Goal: Task Accomplishment & Management: Use online tool/utility

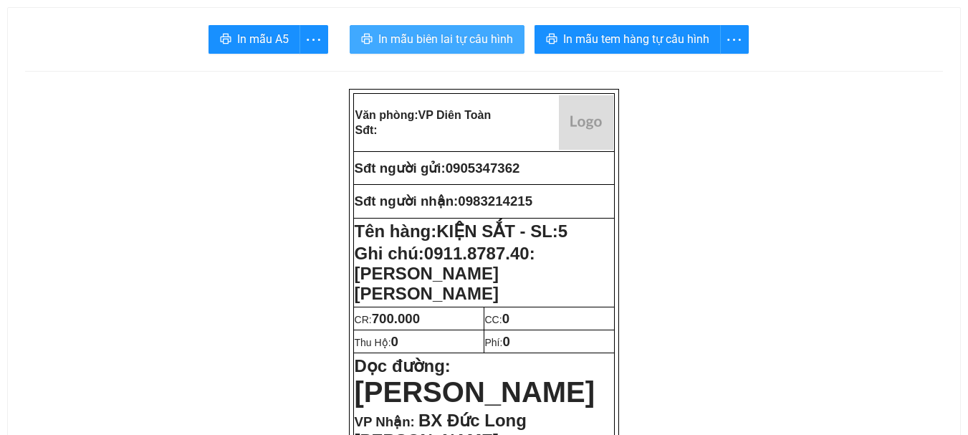
click at [486, 47] on span "In mẫu biên lai tự cấu hình" at bounding box center [445, 39] width 135 height 18
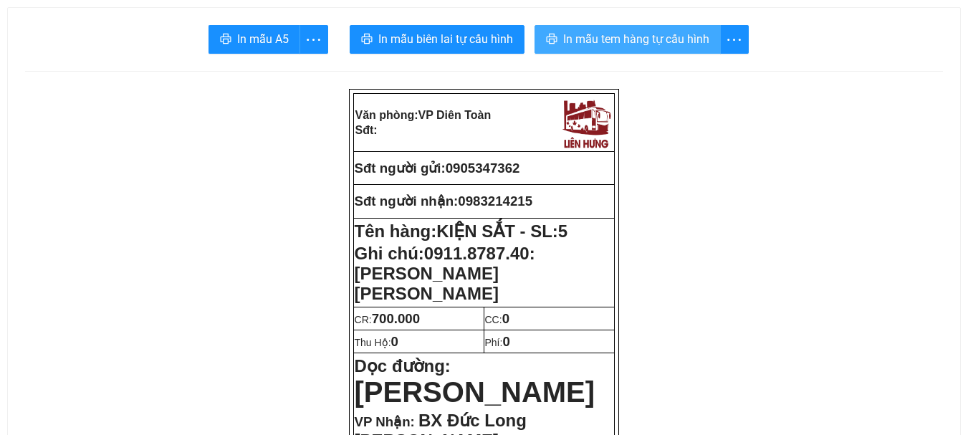
click at [572, 42] on span "In mẫu tem hàng tự cấu hình" at bounding box center [636, 39] width 146 height 18
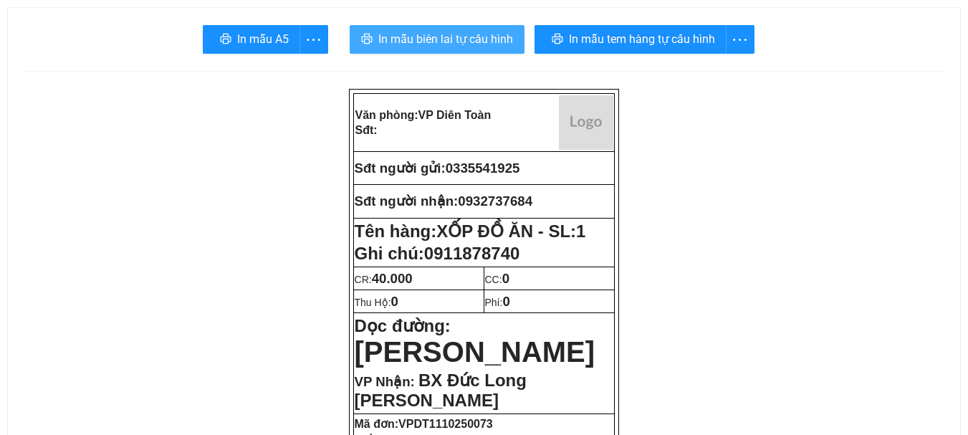
click at [504, 37] on span "In mẫu biên lai tự cấu hình" at bounding box center [445, 39] width 135 height 18
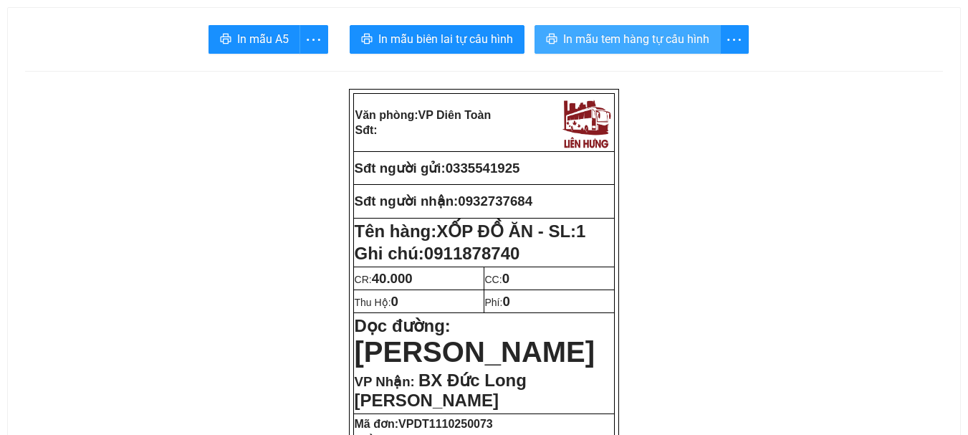
click at [671, 39] on span "In mẫu tem hàng tự cấu hình" at bounding box center [636, 39] width 146 height 18
click at [639, 38] on span "In mẫu tem hàng tự cấu hình" at bounding box center [636, 39] width 146 height 18
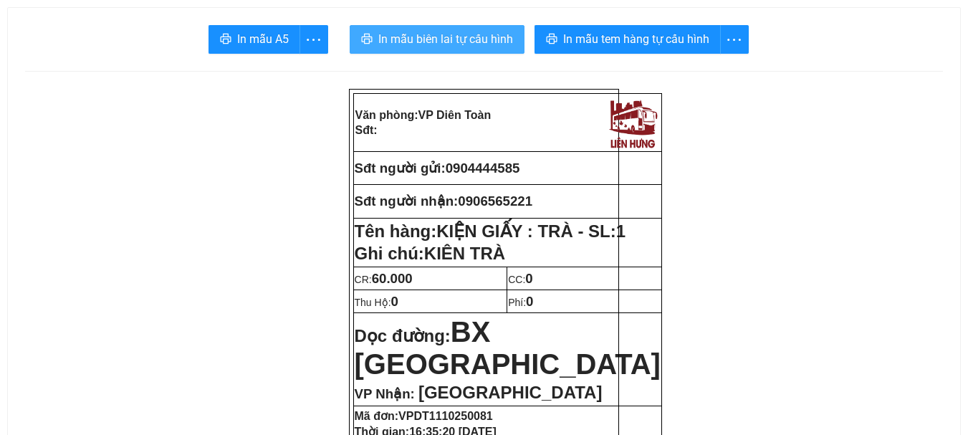
click at [494, 34] on span "In mẫu biên lai tự cấu hình" at bounding box center [445, 39] width 135 height 18
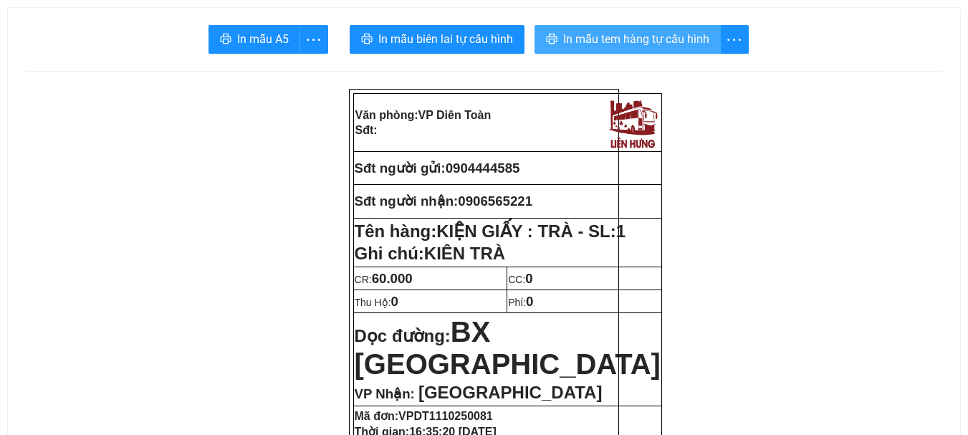
click at [560, 35] on button "In mẫu tem hàng tự cấu hình" at bounding box center [627, 39] width 186 height 29
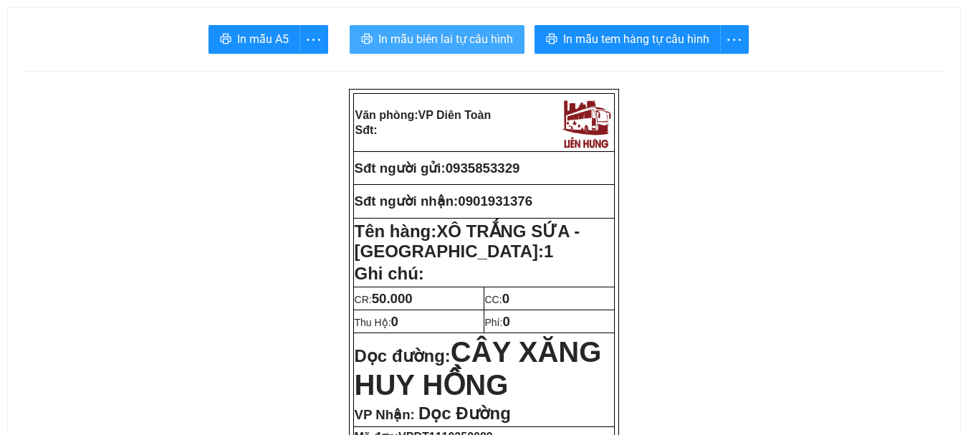
click at [454, 41] on span "In mẫu biên lai tự cấu hình" at bounding box center [445, 39] width 135 height 18
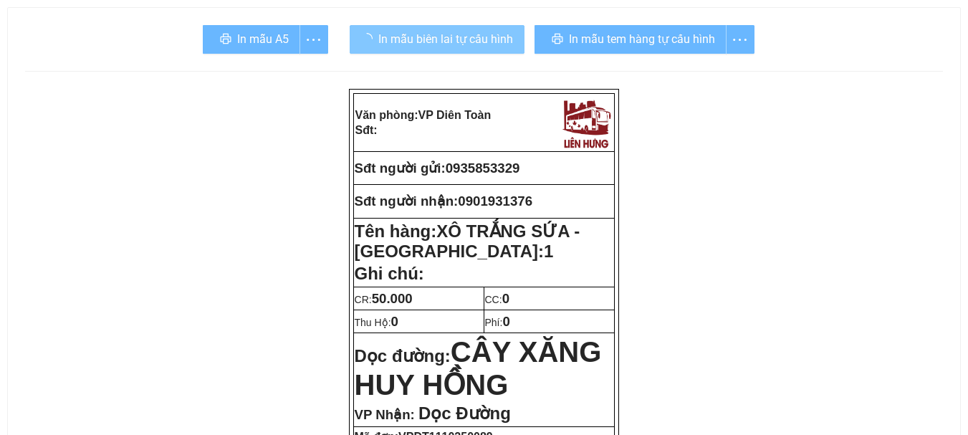
click at [605, 31] on div "In mẫu tem hàng tự cấu hình" at bounding box center [644, 39] width 220 height 29
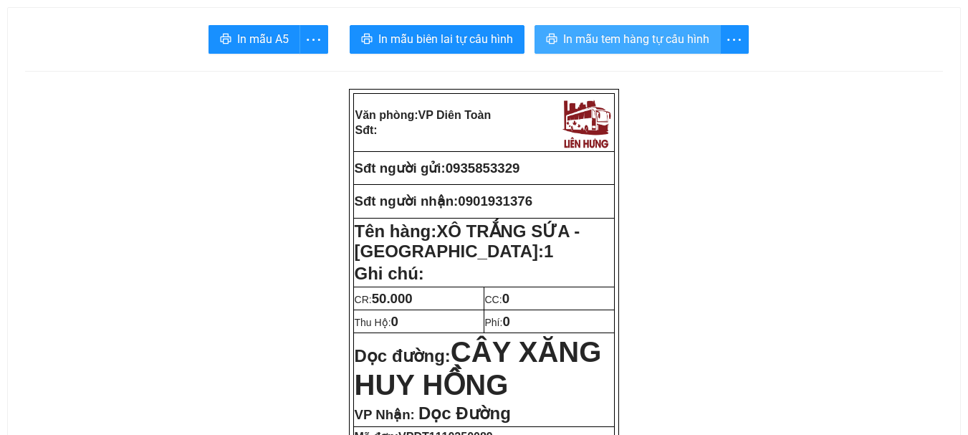
click at [608, 32] on span "In mẫu tem hàng tự cấu hình" at bounding box center [636, 39] width 146 height 18
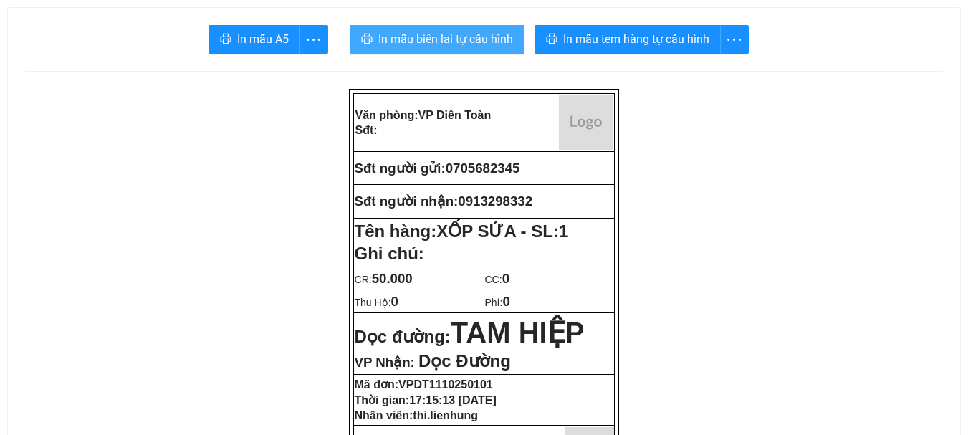
click at [433, 41] on span "In mẫu biên lai tự cấu hình" at bounding box center [445, 39] width 135 height 18
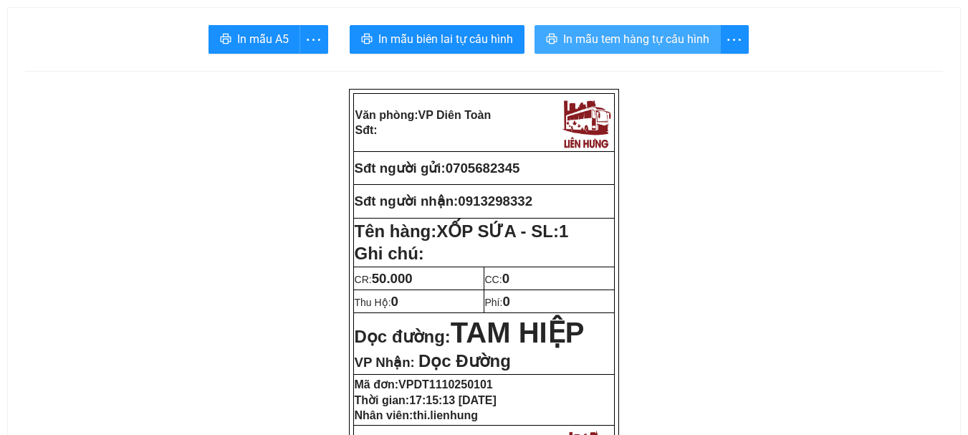
click at [610, 40] on span "In mẫu tem hàng tự cấu hình" at bounding box center [636, 39] width 146 height 18
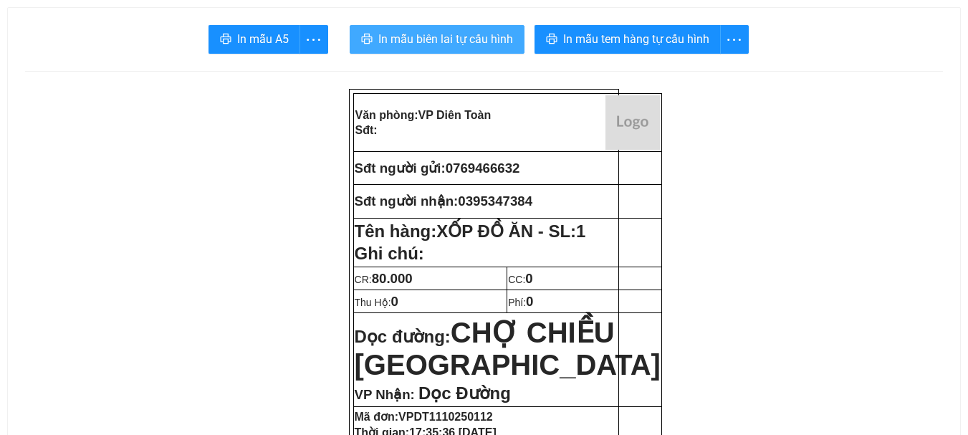
click at [429, 34] on span "In mẫu biên lai tự cấu hình" at bounding box center [445, 39] width 135 height 18
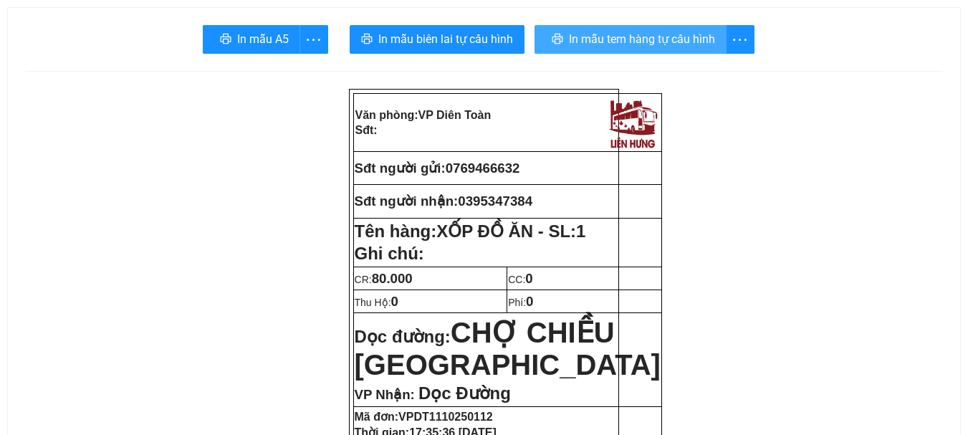
click at [569, 33] on span "In mẫu tem hàng tự cấu hình" at bounding box center [642, 39] width 146 height 18
